Goal: Communication & Community: Participate in discussion

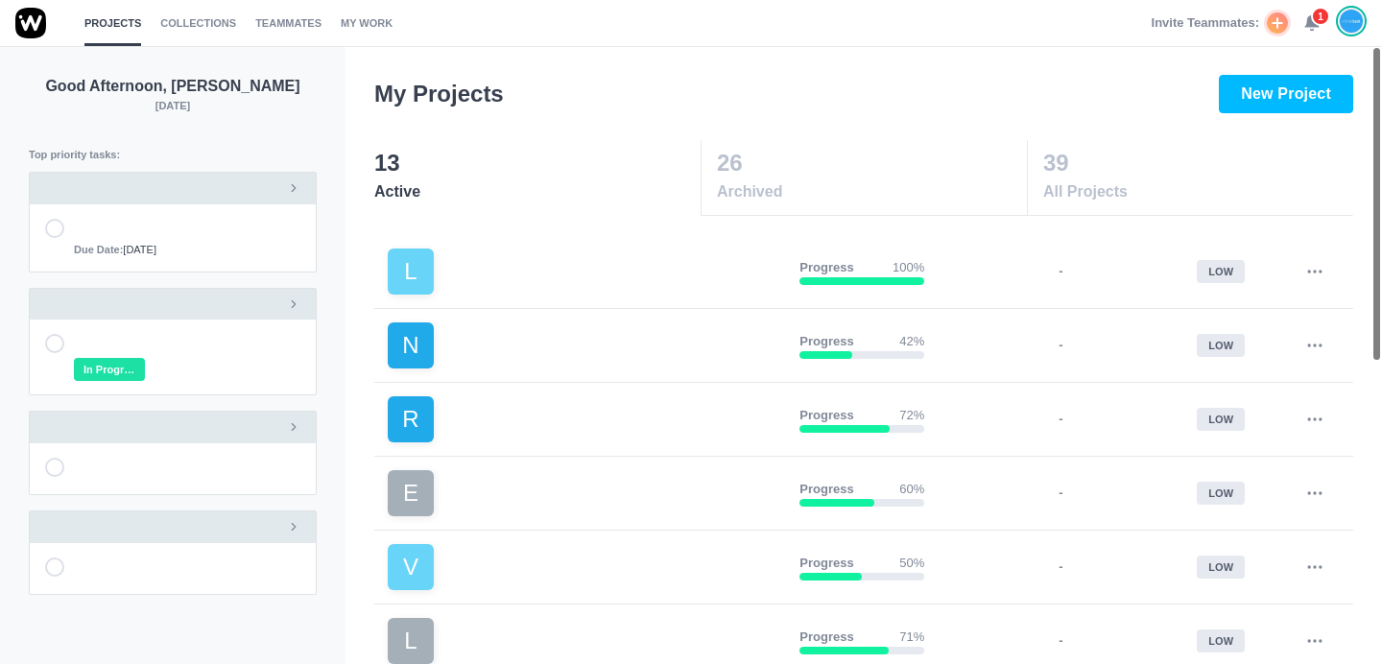
click at [1318, 36] on div "Invite Teammates: 1" at bounding box center [1258, 23] width 215 height 46
click at [1316, 27] on icon at bounding box center [1311, 22] width 17 height 17
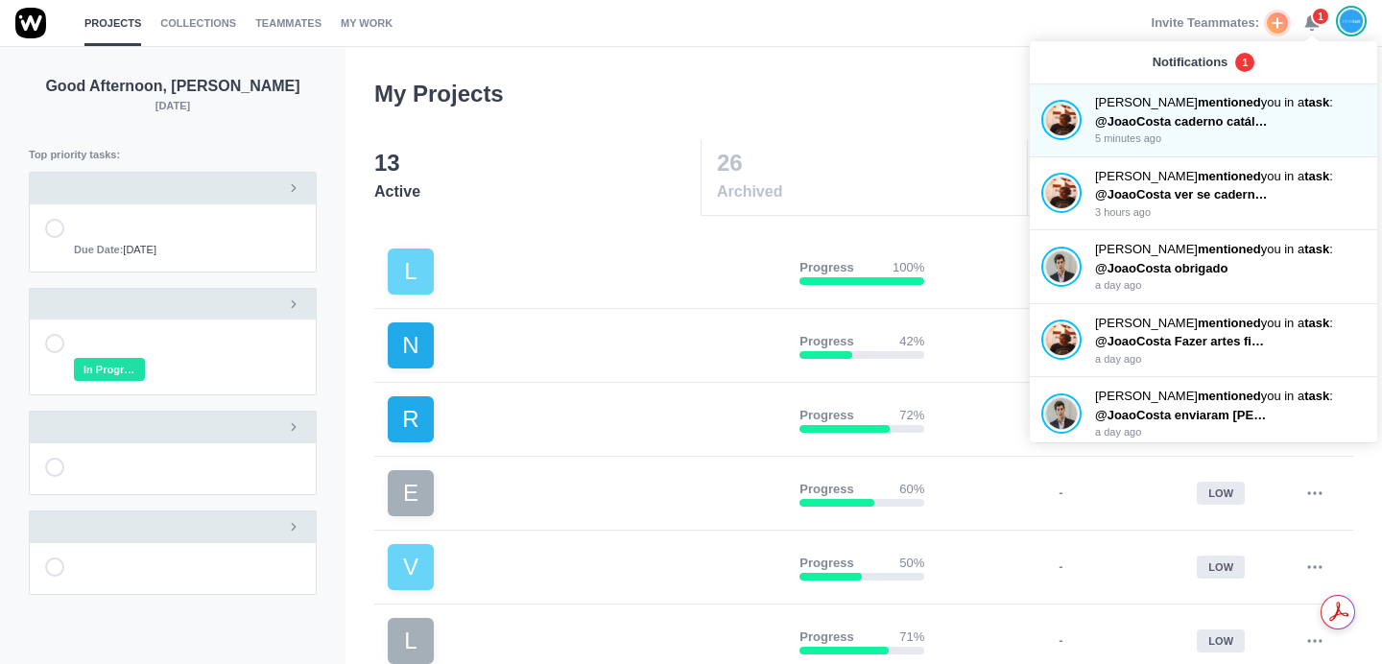
click at [908, 28] on div "Projects Collections Teammates My Work Invite Teammates: 1" at bounding box center [691, 23] width 1382 height 46
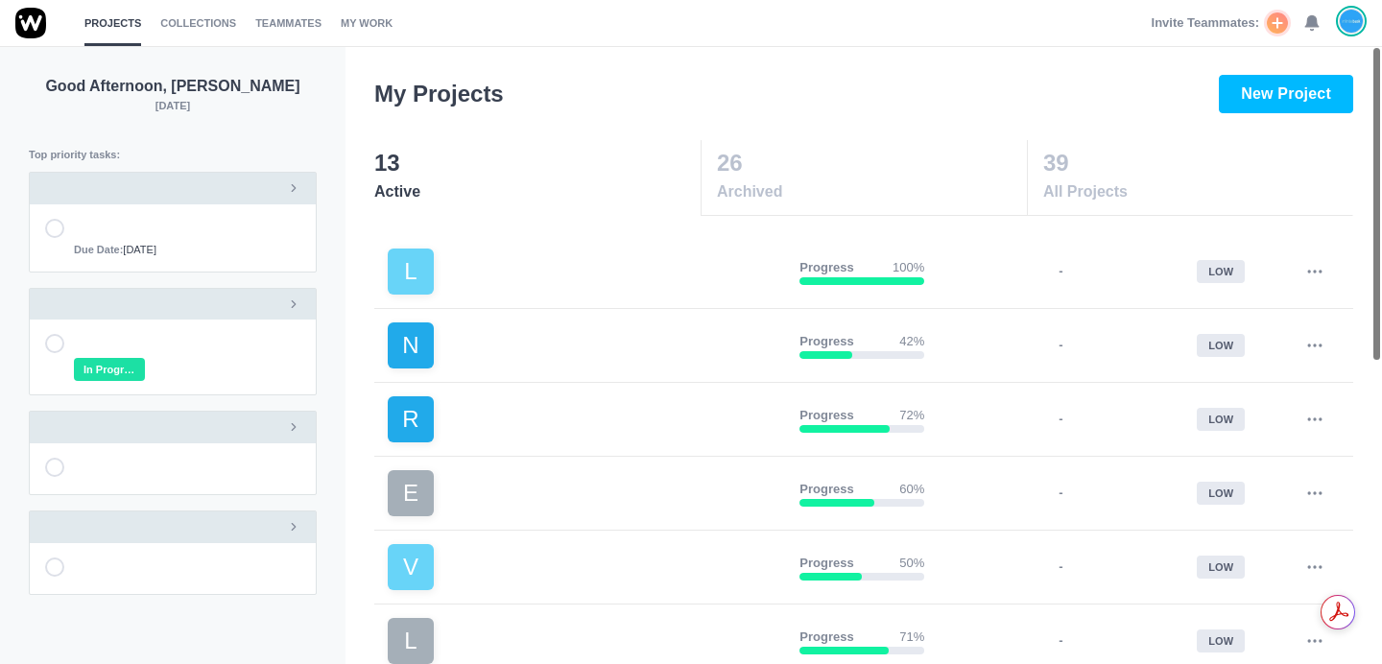
click at [1304, 34] on div "Invite Teammates: 0" at bounding box center [1258, 23] width 215 height 46
click at [1314, 24] on use at bounding box center [1311, 23] width 13 height 14
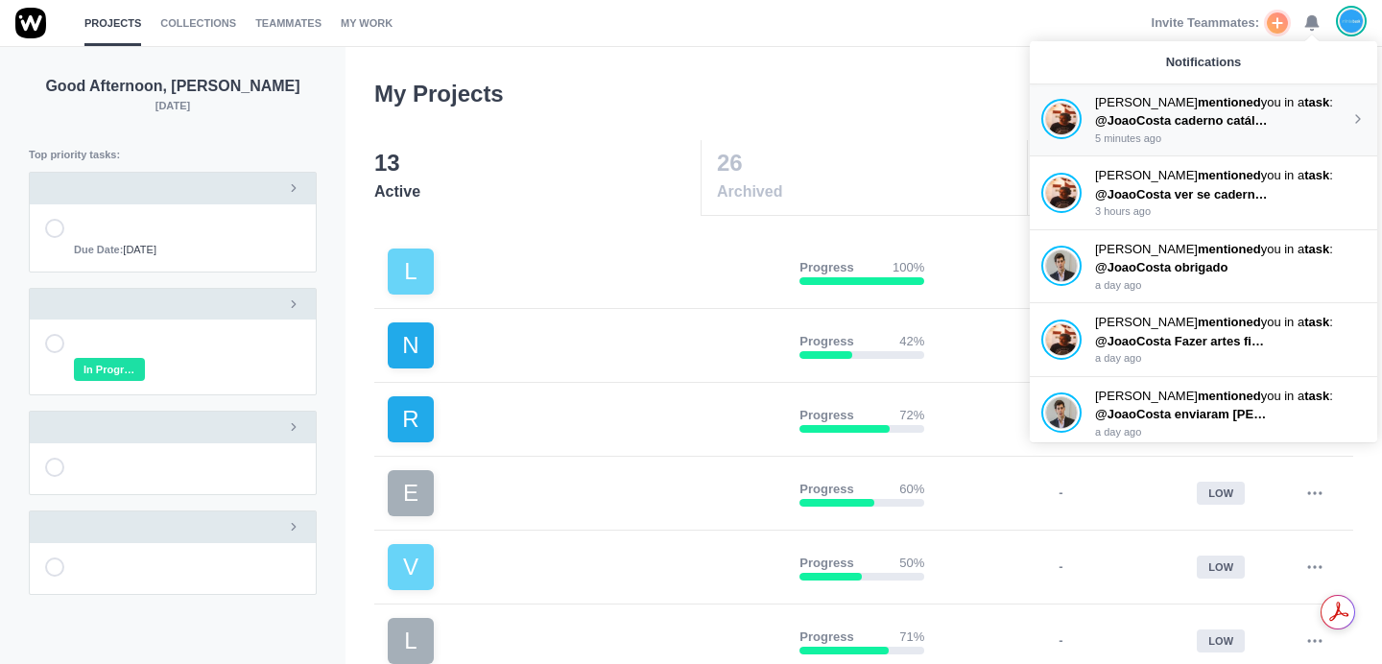
click at [1229, 113] on span "@JoaoCosta caderno catálogo--ver se [PERSON_NAME] está correto" at bounding box center [1300, 120] width 410 height 14
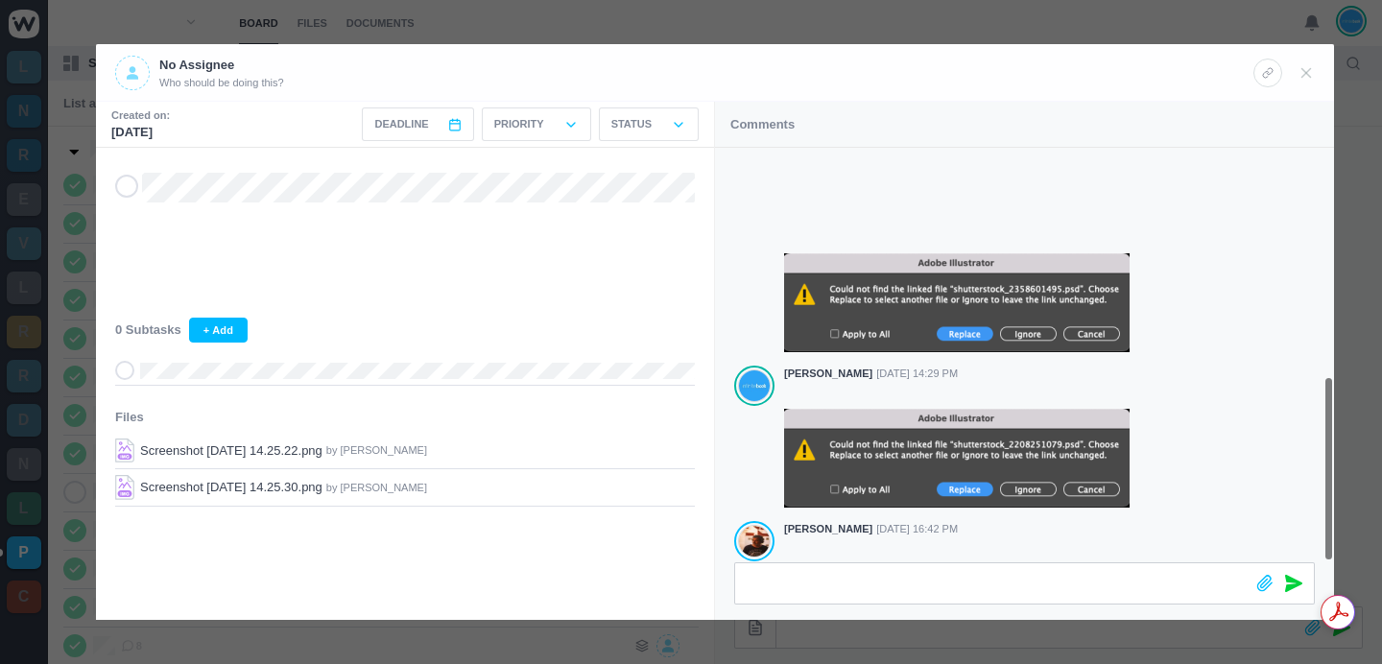
scroll to position [509, 0]
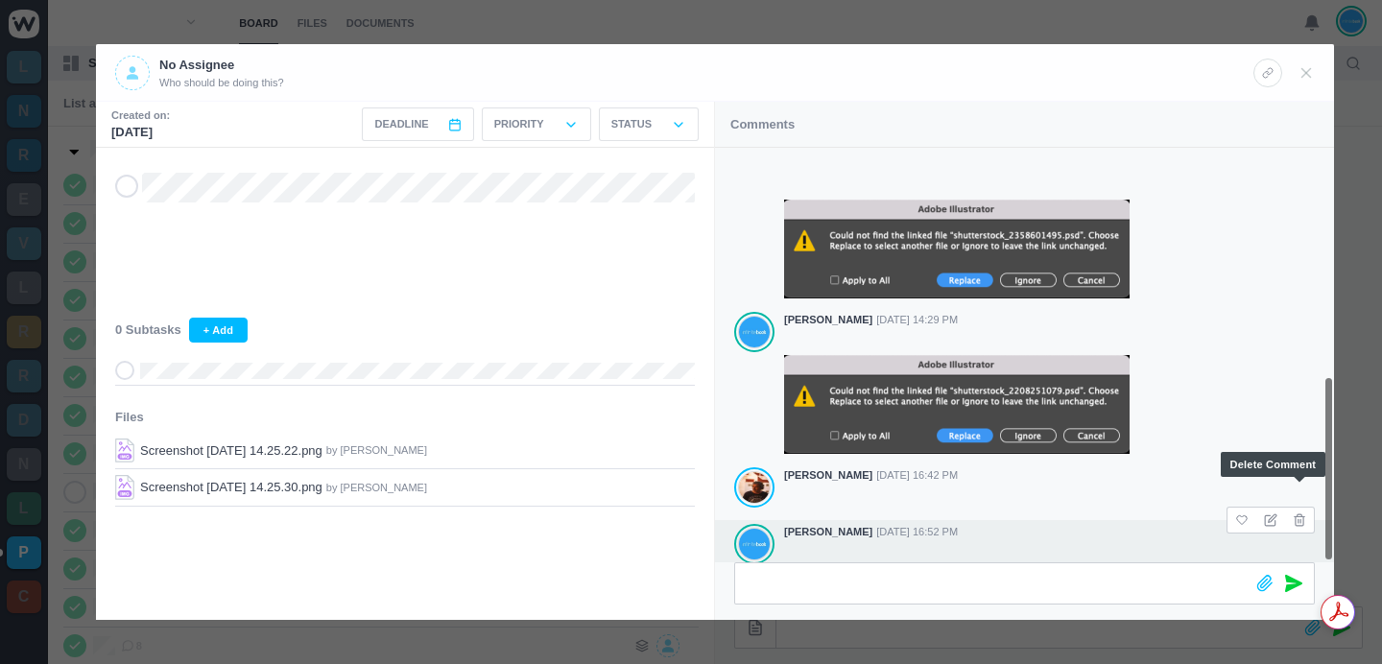
click at [1299, 513] on icon at bounding box center [1298, 519] width 13 height 13
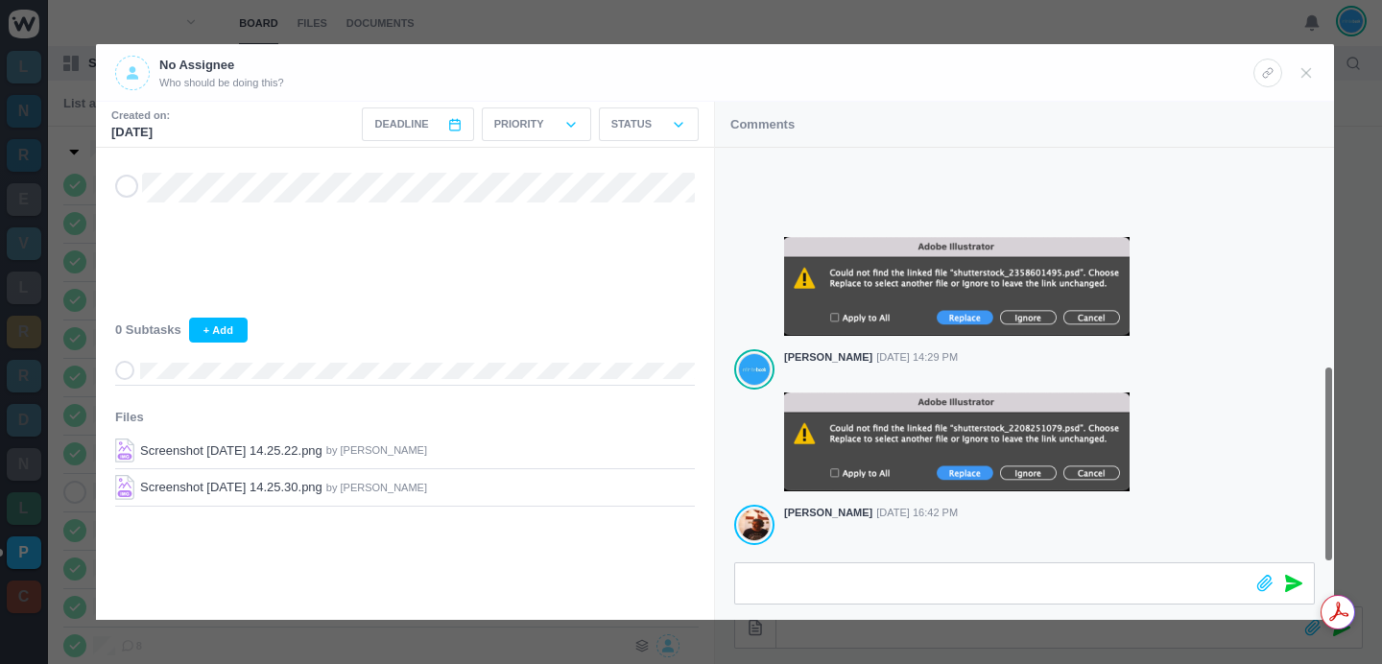
scroll to position [527, 0]
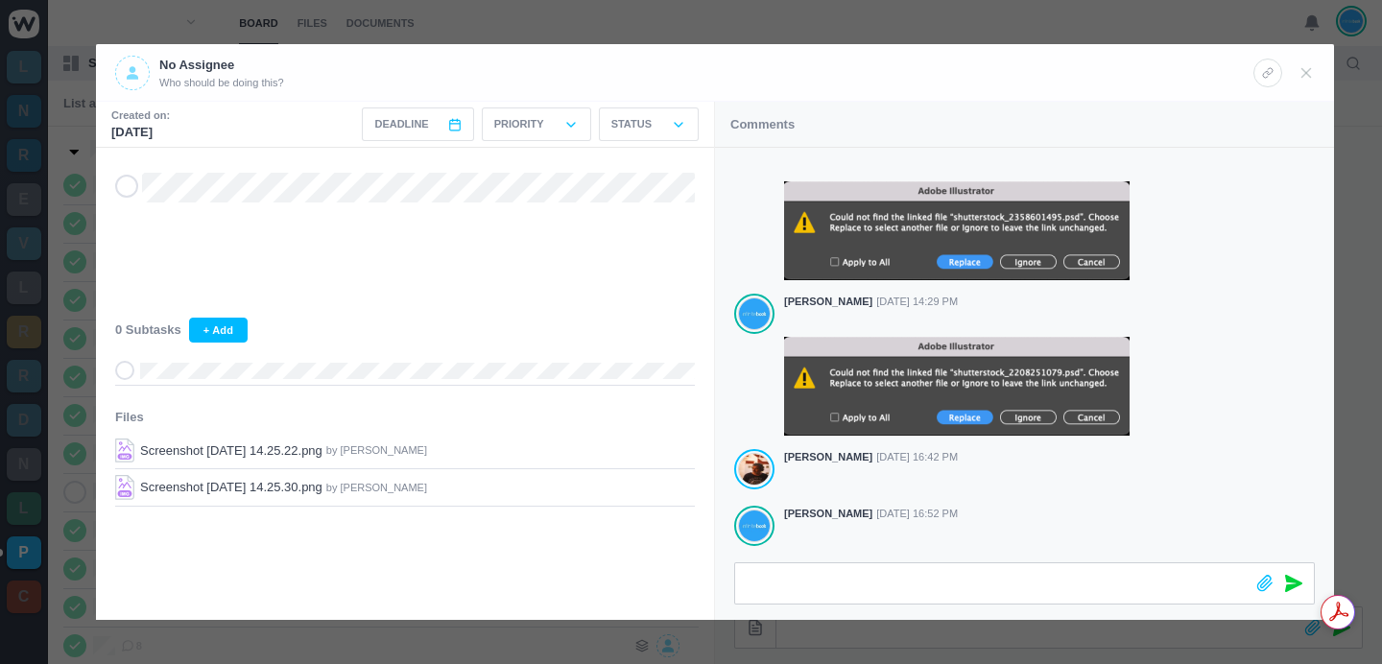
click at [968, 27] on div at bounding box center [691, 332] width 1382 height 664
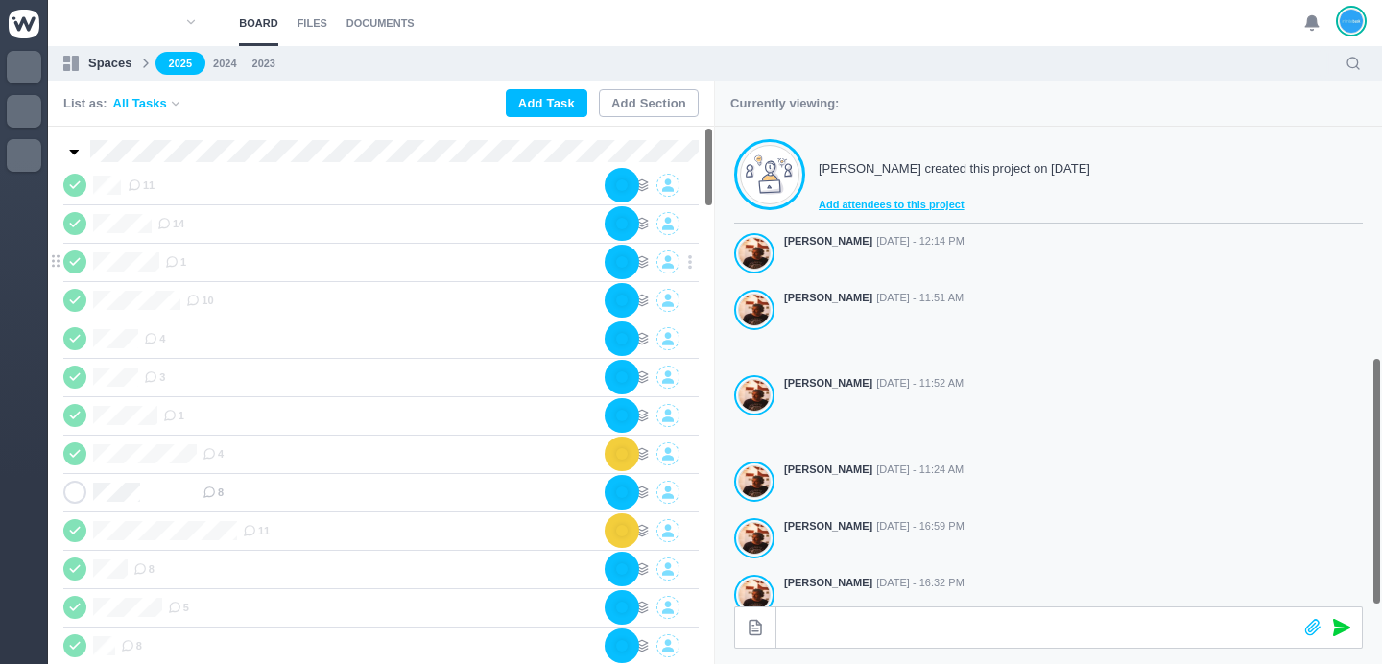
scroll to position [534, 0]
